Goal: Transaction & Acquisition: Purchase product/service

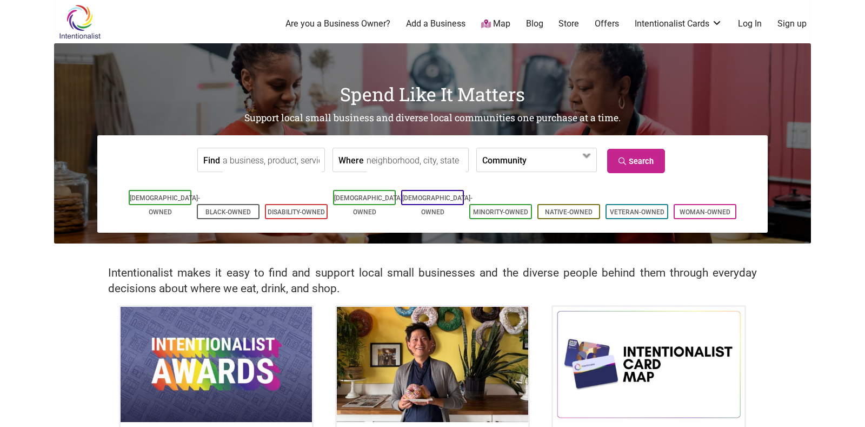
click at [282, 162] on input "Find" at bounding box center [272, 160] width 99 height 24
click at [231, 208] on link "Black-Owned" at bounding box center [227, 212] width 45 height 8
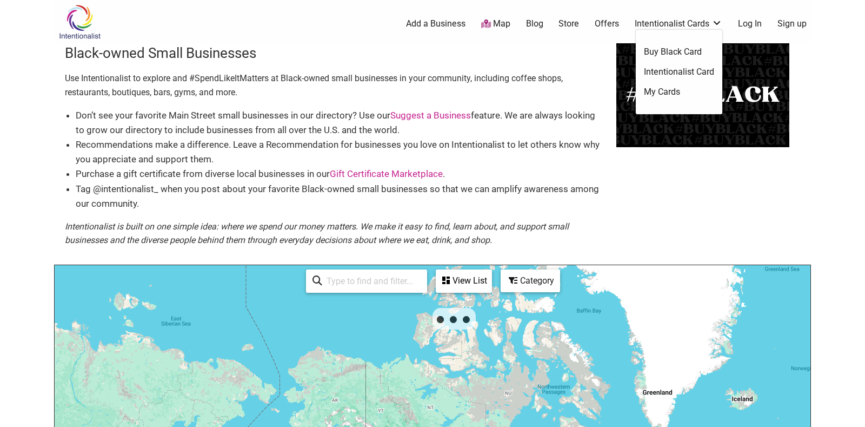
click at [690, 18] on link "Intentionalist Cards" at bounding box center [679, 24] width 88 height 12
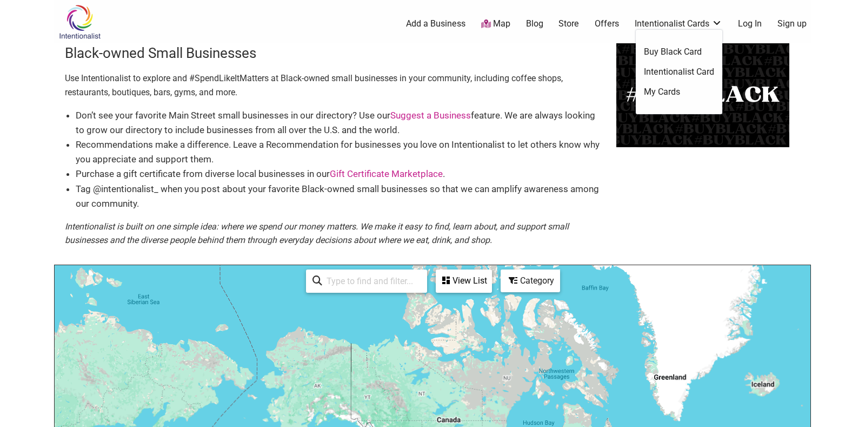
click at [673, 55] on link "Buy Black Card" at bounding box center [679, 52] width 70 height 12
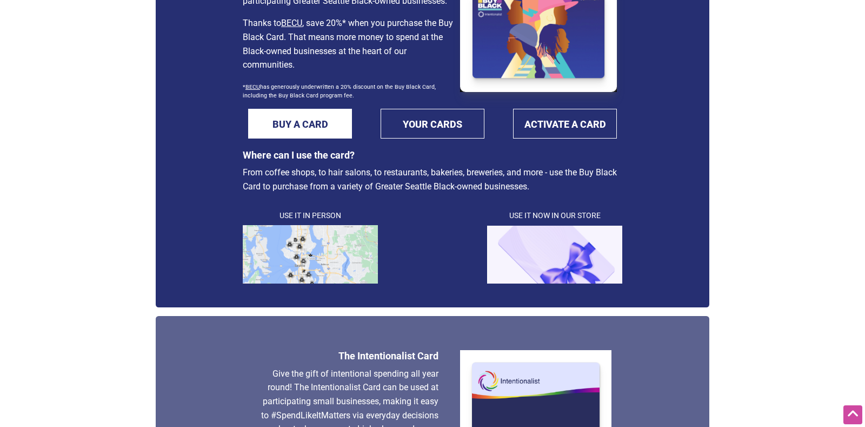
scroll to position [174, 0]
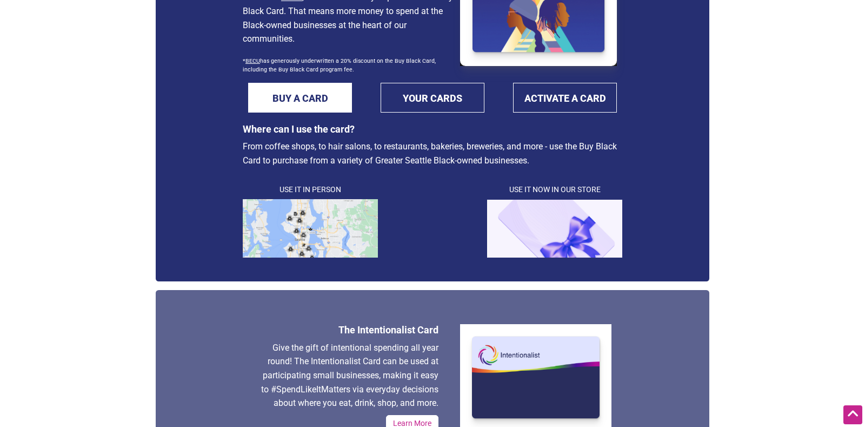
click at [329, 228] on img at bounding box center [310, 228] width 135 height 58
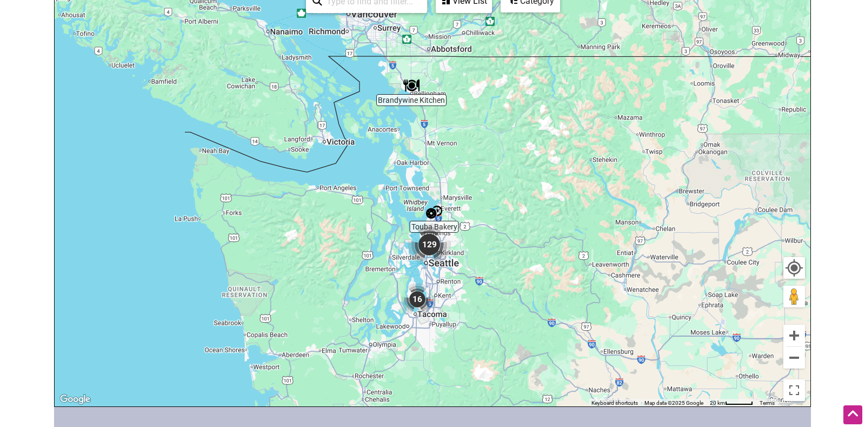
scroll to position [289, 0]
